Goal: Check status: Check status

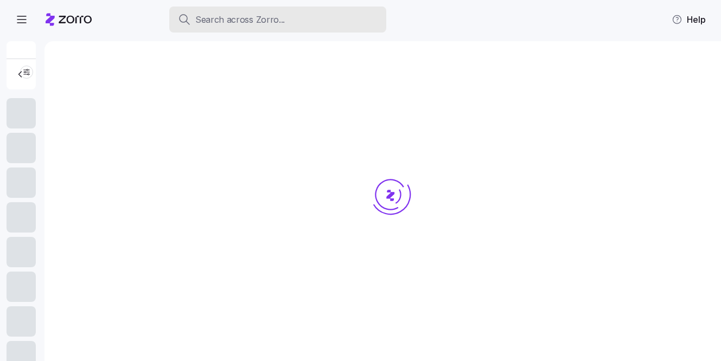
click at [307, 21] on div "Search across Zorro..." at bounding box center [278, 20] width 200 height 14
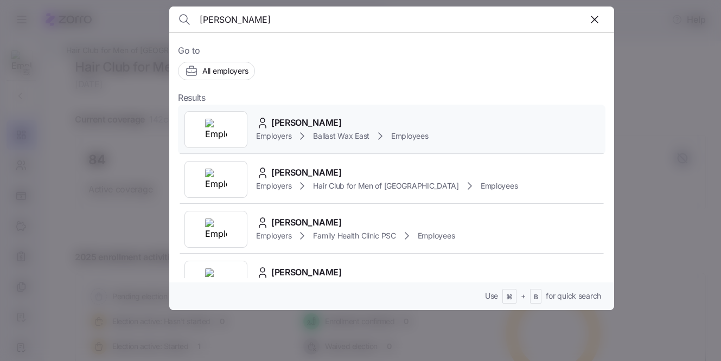
type input "[PERSON_NAME]"
click at [289, 111] on div "[PERSON_NAME] Employers Ballast Wax East Employees" at bounding box center [391, 130] width 427 height 50
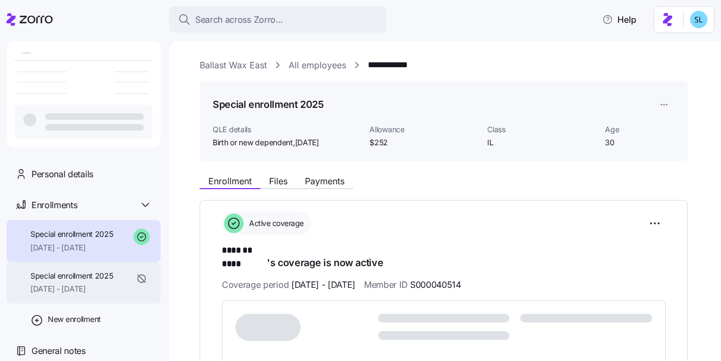
click at [55, 294] on span "[DATE] - [DATE]" at bounding box center [71, 289] width 83 height 11
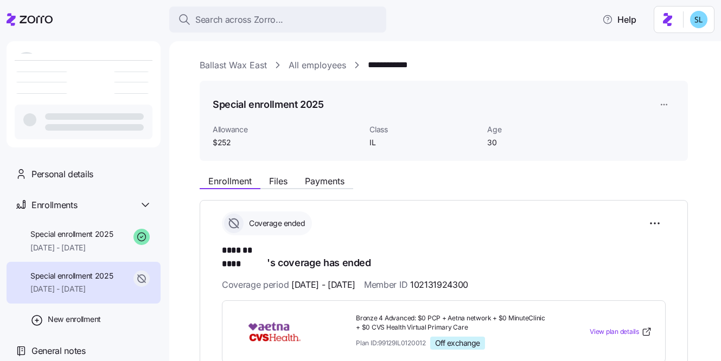
scroll to position [184, 0]
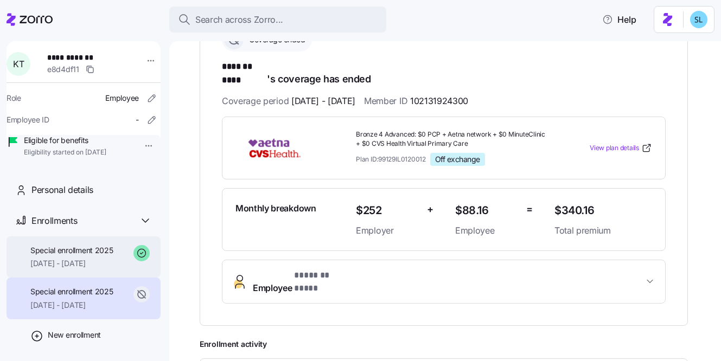
click at [101, 269] on span "[DATE] - [DATE]" at bounding box center [71, 263] width 83 height 11
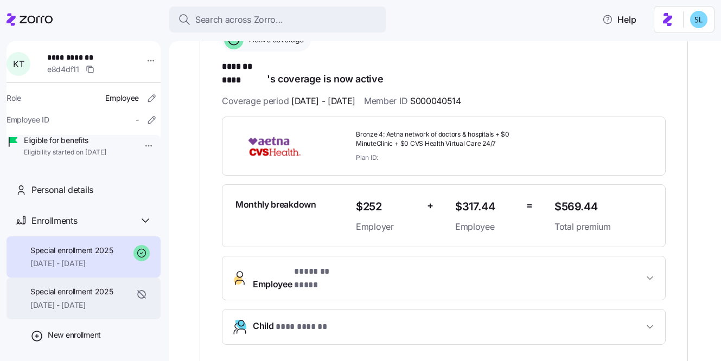
click at [95, 311] on span "[DATE] - [DATE]" at bounding box center [71, 305] width 83 height 11
